Goal: Obtain resource: Download file/media

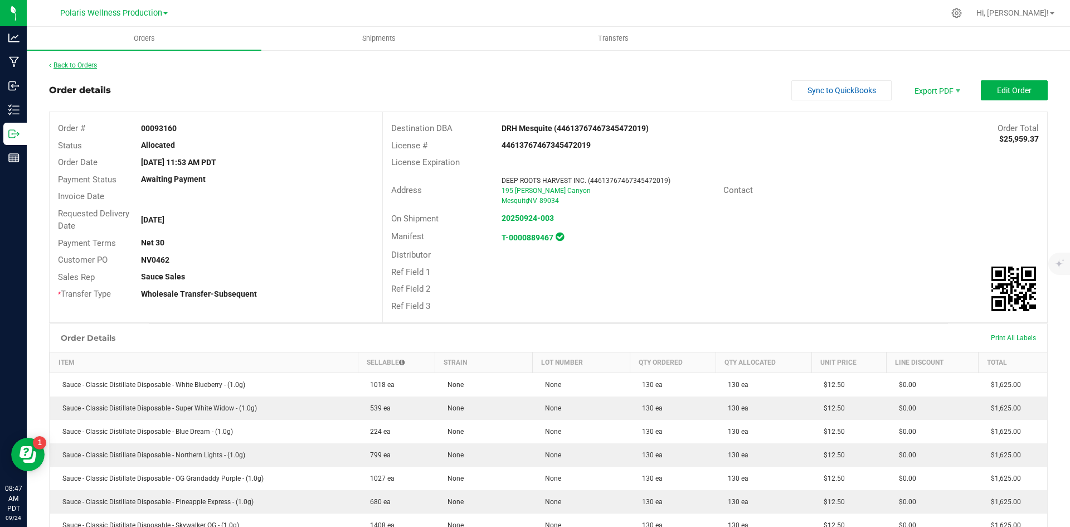
click at [67, 64] on link "Back to Orders" at bounding box center [73, 65] width 48 height 8
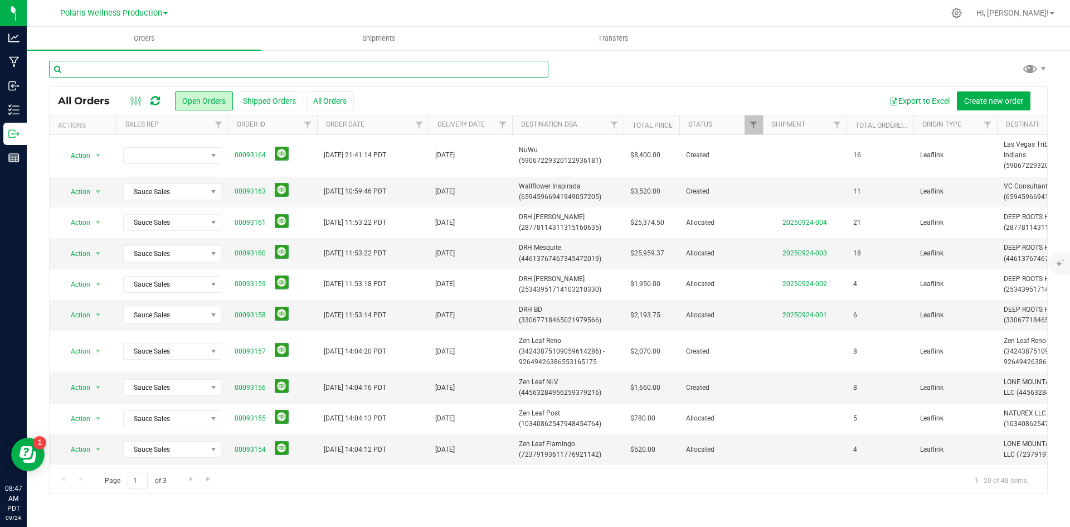
click at [343, 72] on input "text" at bounding box center [298, 69] width 499 height 17
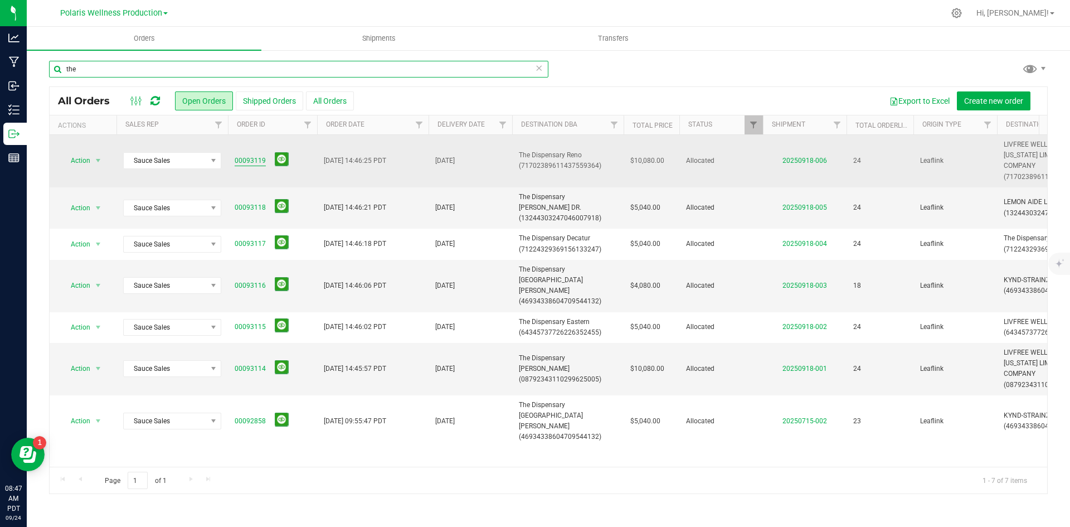
type input "the"
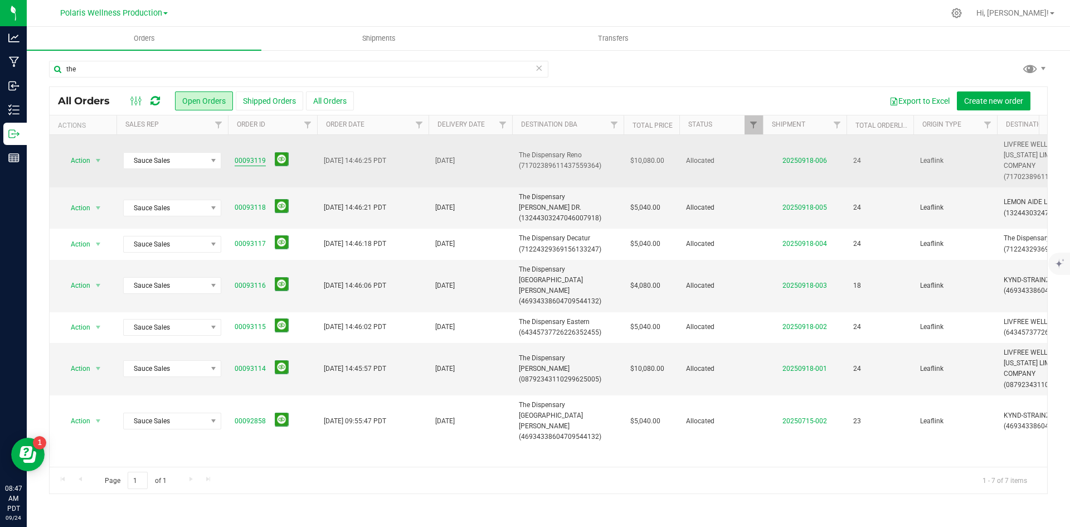
click at [258, 163] on link "00093119" at bounding box center [250, 161] width 31 height 11
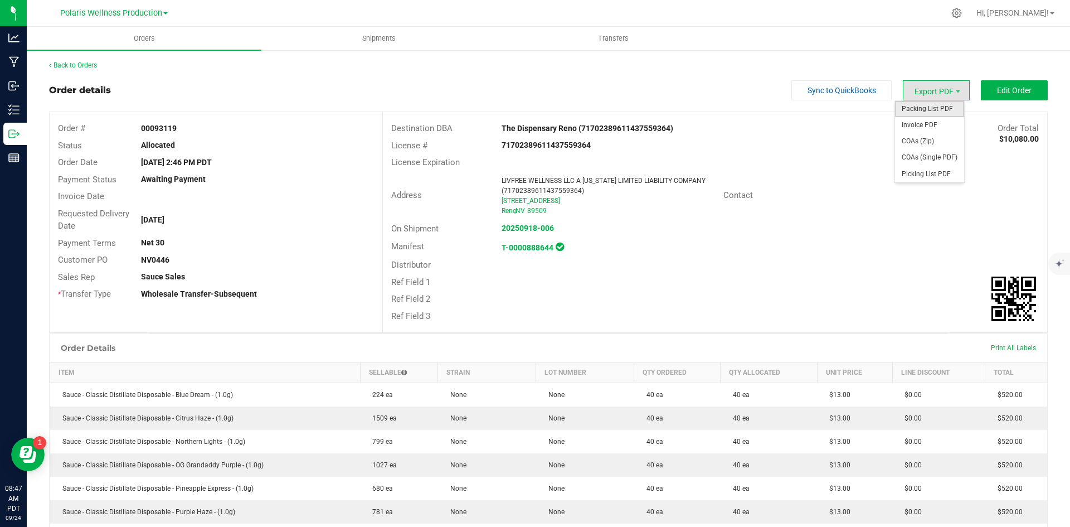
click at [942, 110] on span "Packing List PDF" at bounding box center [929, 109] width 69 height 16
